Goal: Task Accomplishment & Management: Use online tool/utility

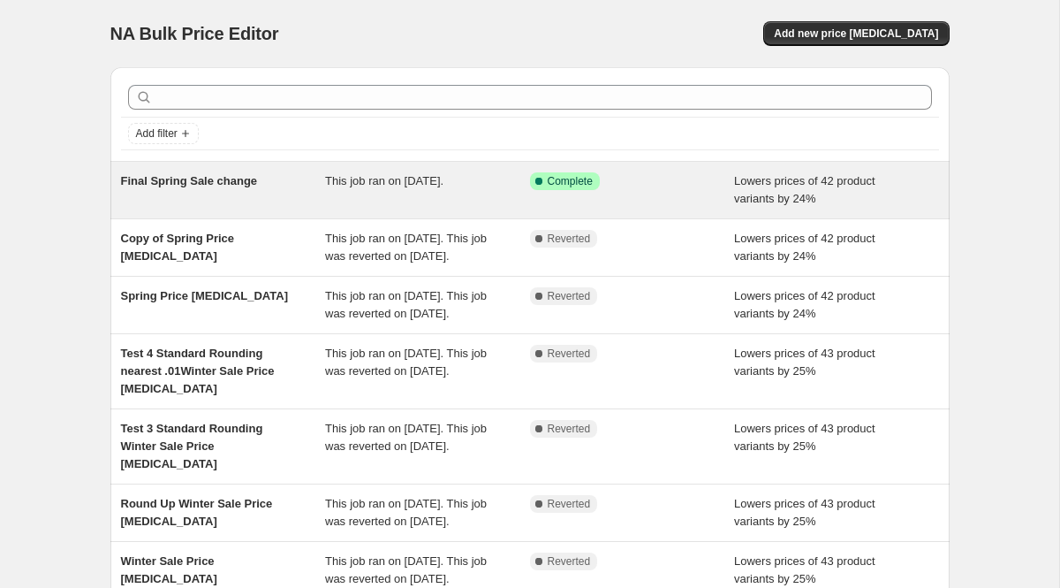
click at [263, 194] on div "Final Spring Sale change" at bounding box center [223, 189] width 205 height 35
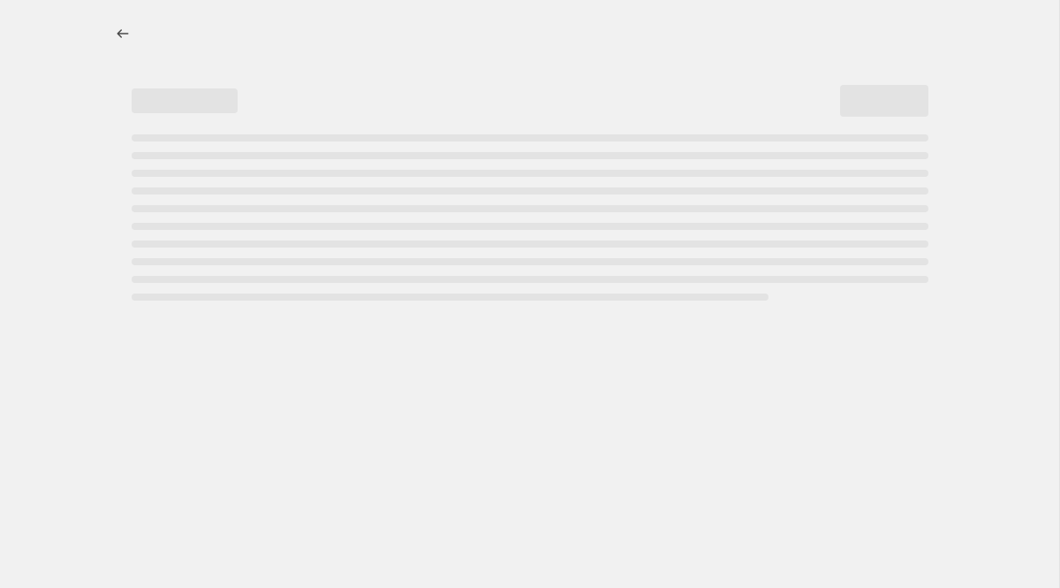
select select "percentage"
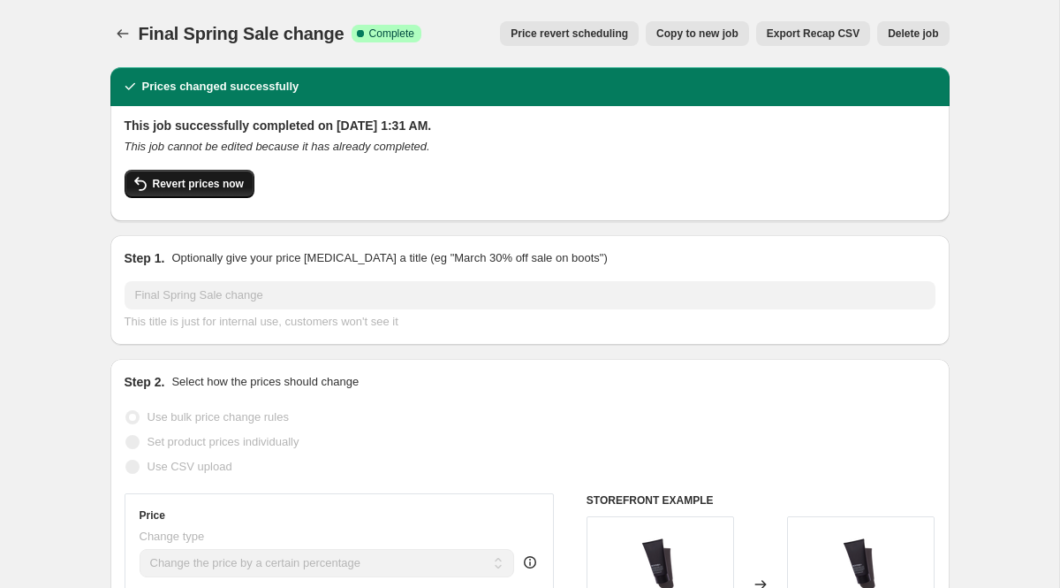
click at [218, 187] on span "Revert prices now" at bounding box center [198, 184] width 91 height 14
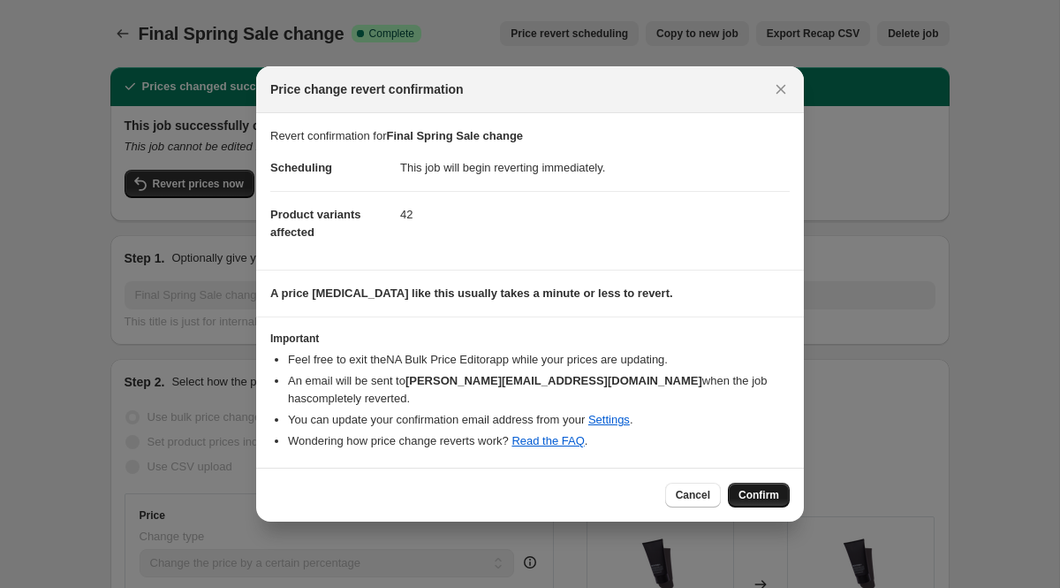
click at [759, 490] on span "Confirm" at bounding box center [759, 495] width 41 height 14
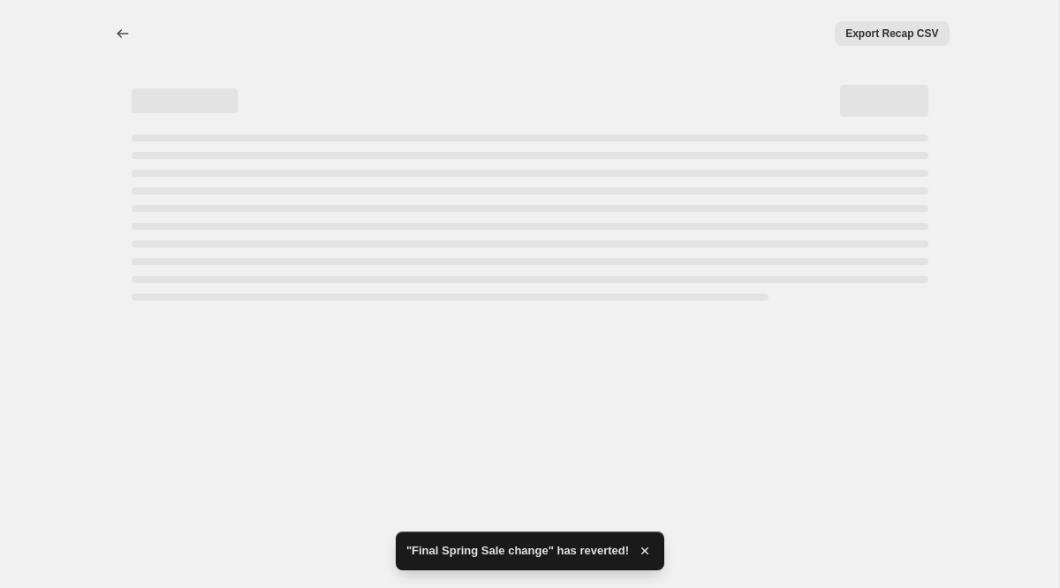
select select "percentage"
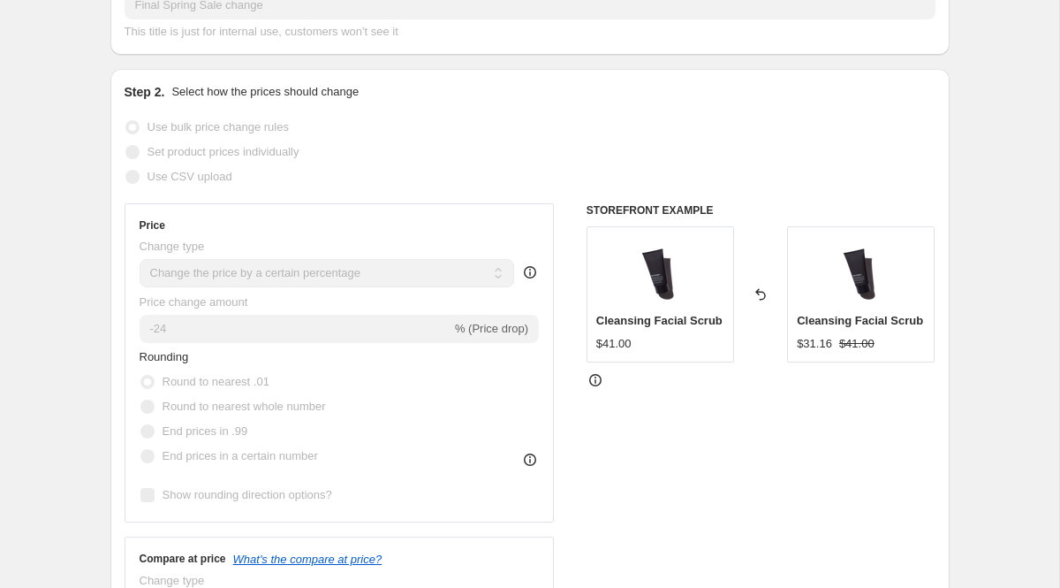
scroll to position [261, 0]
